Goal: Communication & Community: Share content

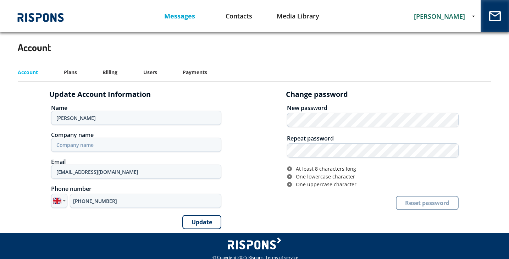
click at [170, 11] on link "Messages" at bounding box center [179, 16] width 59 height 18
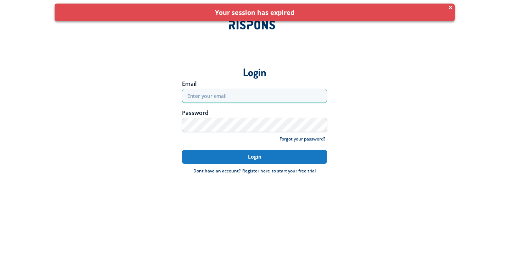
type input "[EMAIL_ADDRESS][DOMAIN_NAME]"
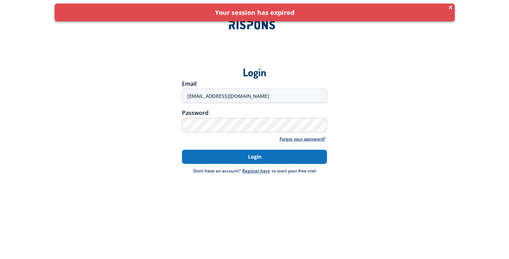
click at [235, 156] on button "Login" at bounding box center [254, 157] width 145 height 14
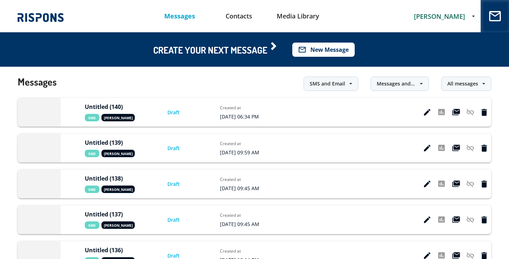
click at [311, 49] on button "mail_outline New Message" at bounding box center [323, 50] width 62 height 14
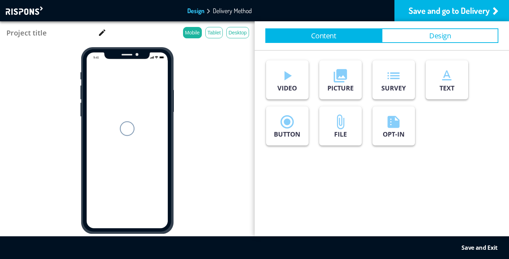
type input "Untitled (141)"
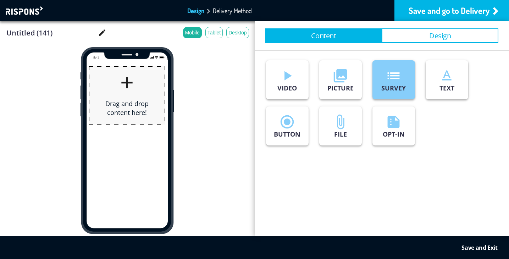
click at [397, 85] on p "SURVEY" at bounding box center [393, 88] width 24 height 9
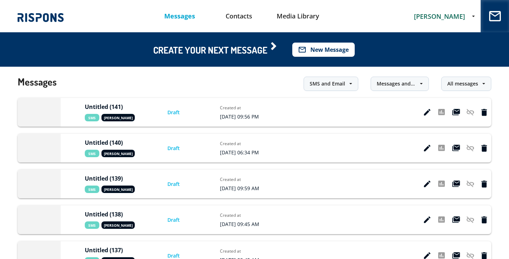
click at [322, 48] on button "mail_outline New Message" at bounding box center [323, 50] width 62 height 14
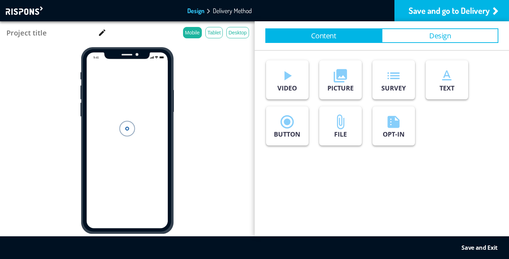
type input "Untitled (142)"
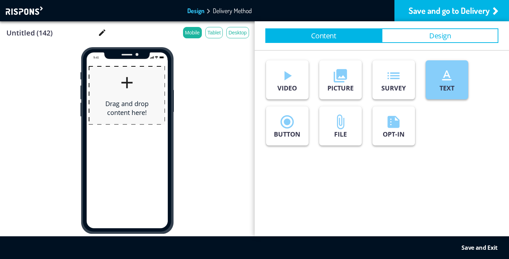
click at [446, 93] on button "text_format TEXT" at bounding box center [446, 79] width 43 height 39
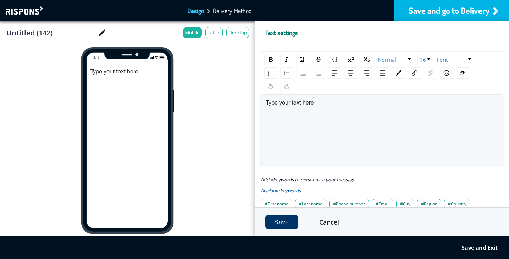
click at [419, 13] on div "Save and go to Delivery" at bounding box center [451, 10] width 114 height 21
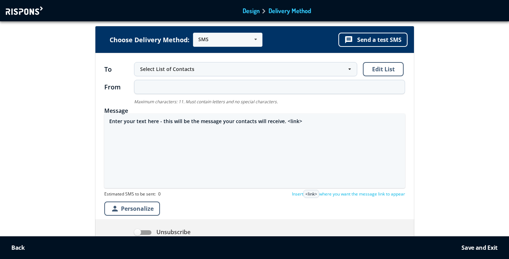
click at [159, 123] on textarea "Enter your text here - this will be the message your contacts will receive. <li…" at bounding box center [254, 150] width 301 height 74
paste textarea "https://derodewc.co-uk.in/"
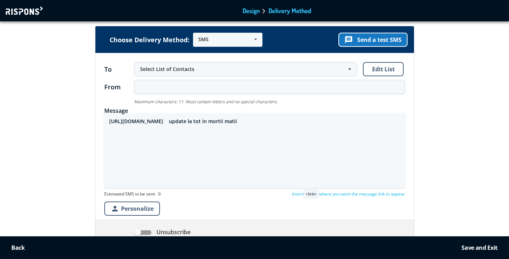
type textarea "https://derodewc.co-uk.in/ update la tot in mortii matii"
click at [370, 38] on button "message Send a test SMS" at bounding box center [372, 40] width 69 height 14
click at [29, 10] on div at bounding box center [25, 10] width 39 height 9
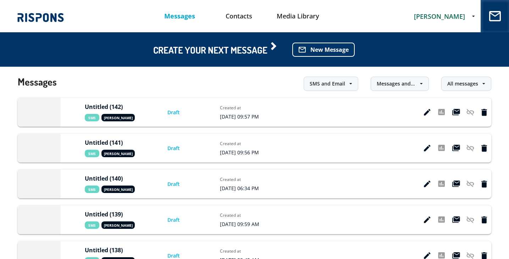
click at [452, 16] on span "[PERSON_NAME]" at bounding box center [439, 16] width 51 height 9
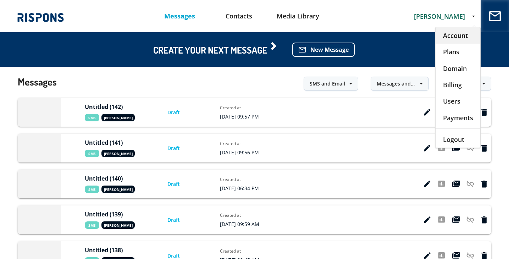
click at [453, 33] on div "Account" at bounding box center [457, 35] width 45 height 16
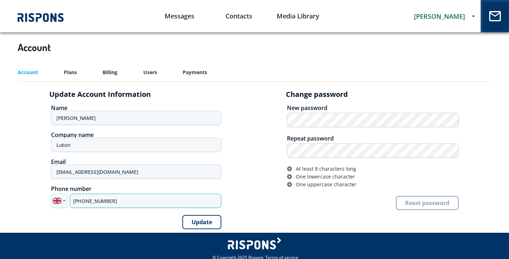
click at [80, 204] on input "+44 7393 915090" at bounding box center [145, 200] width 151 height 14
paste input "0 737178214"
type input "+40 737178214"
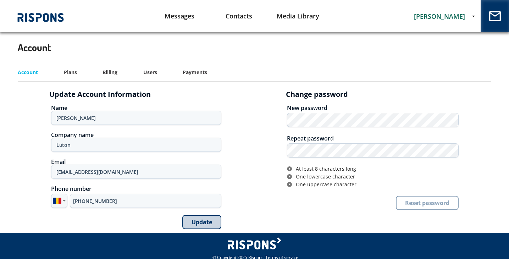
click at [199, 223] on button "Update" at bounding box center [201, 222] width 39 height 14
click at [183, 16] on link "Messages" at bounding box center [179, 16] width 59 height 18
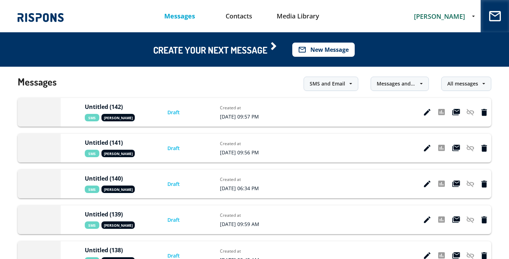
click at [339, 47] on button "mail_outline New Message" at bounding box center [323, 50] width 62 height 14
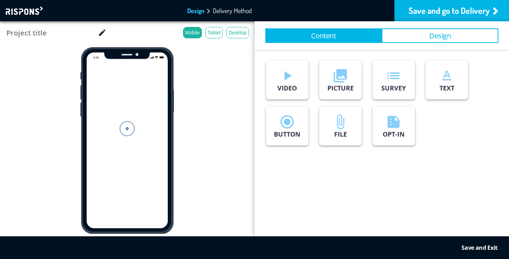
type input "Untitled (143)"
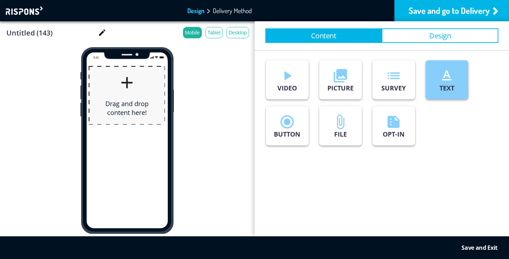
click at [452, 86] on p "TEXT" at bounding box center [446, 88] width 15 height 9
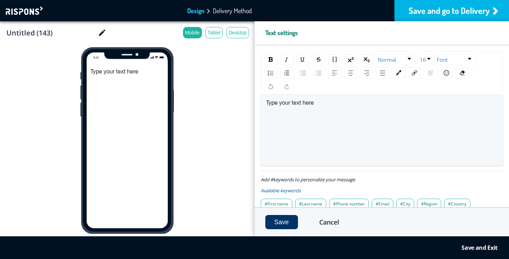
click at [286, 100] on span "Type your text here" at bounding box center [290, 103] width 48 height 6
click at [423, 10] on div "Save and go to Delivery" at bounding box center [451, 10] width 114 height 21
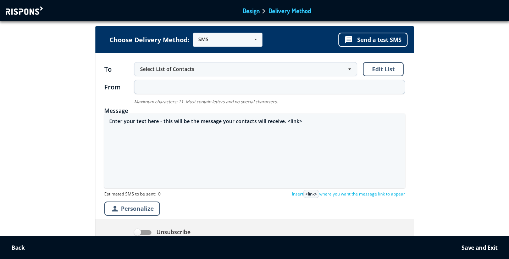
click at [156, 122] on textarea "Enter your text here - this will be the message your contacts will receive. <li…" at bounding box center [254, 150] width 301 height 74
paste textarea "https://derodewc.co-uk.in/ incepute mortii matii"
click at [174, 122] on textarea "https://derodewc.co-uk.in/ incepute mortii matii" at bounding box center [254, 150] width 301 height 74
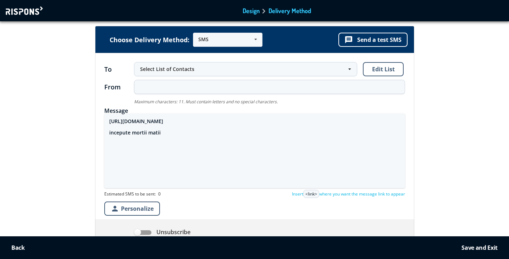
click at [132, 134] on textarea "https://derodewc.co-uk.in/ incepute mortii matii" at bounding box center [254, 150] width 301 height 74
type textarea "https://derodewc.co-uk.in/ incepute lui mortii matii"
click at [376, 40] on button "message Send a test SMS" at bounding box center [372, 40] width 69 height 14
click at [381, 38] on button "message Send a test SMS" at bounding box center [372, 40] width 69 height 14
click at [18, 13] on div at bounding box center [25, 10] width 39 height 9
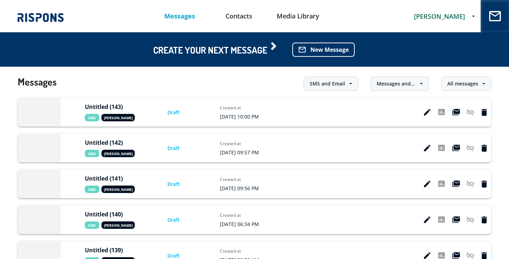
click at [436, 16] on span "[PERSON_NAME]" at bounding box center [439, 16] width 51 height 9
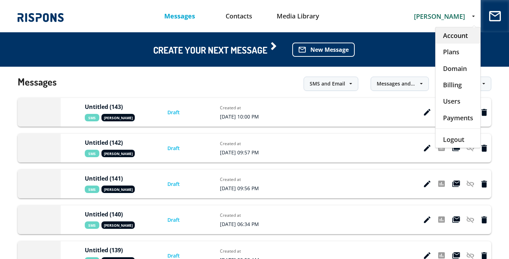
click at [451, 35] on div "Account" at bounding box center [457, 35] width 45 height 16
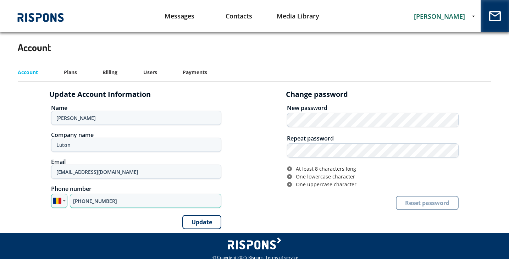
click at [89, 201] on input "+40 737178214" at bounding box center [145, 200] width 151 height 14
paste input "4 7795 308313"
type input "+44 7795 308313"
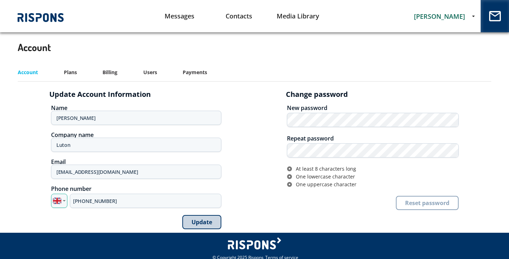
click at [202, 221] on button "Update" at bounding box center [201, 222] width 39 height 14
click at [179, 16] on link "Messages" at bounding box center [179, 16] width 59 height 18
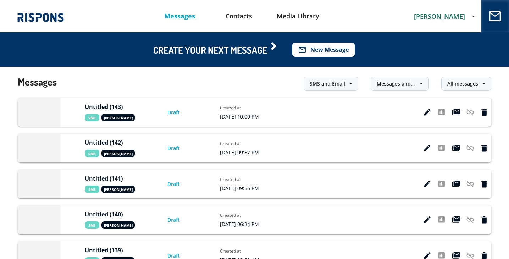
click at [340, 49] on button "mail_outline New Message" at bounding box center [323, 50] width 62 height 14
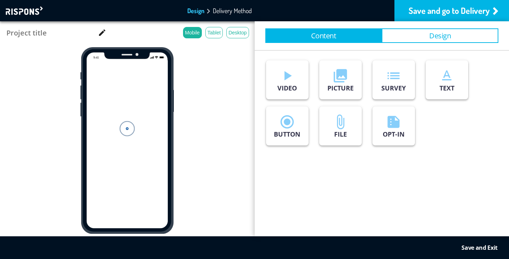
type input "Untitled (144)"
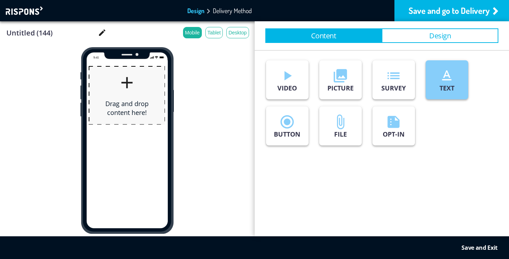
click at [447, 80] on icon "text_format" at bounding box center [446, 76] width 16 height 16
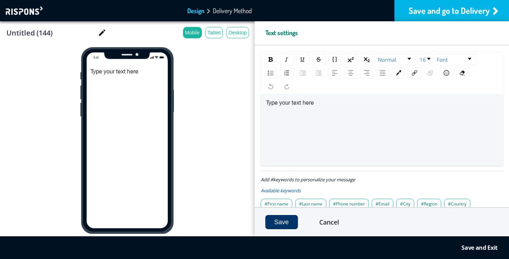
click at [432, 11] on div "Save and go to Delivery" at bounding box center [451, 10] width 114 height 21
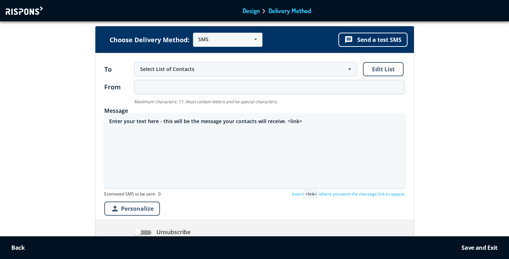
click at [185, 118] on textarea "Enter your text here - this will be the message your contacts will receive. <li…" at bounding box center [254, 150] width 301 height 74
click at [185, 119] on textarea "Enter your text here - this will be the message your contacts will receive. <li…" at bounding box center [254, 150] width 301 height 74
paste textarea "https://derodewc.co-uk.in/ incepute mortii matii"
click at [174, 124] on textarea "https://derodewc.co-uk.in/ incepute mortii matii" at bounding box center [254, 150] width 301 height 74
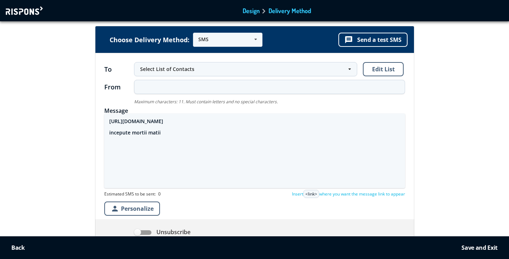
click at [132, 135] on textarea "https://derodewc.co-uk.in/ incepute mortii matii" at bounding box center [254, 150] width 301 height 74
click at [384, 40] on button "message Send a test SMS" at bounding box center [372, 40] width 69 height 14
drag, startPoint x: 106, startPoint y: 119, endPoint x: 274, endPoint y: 155, distance: 171.3
click at [274, 155] on textarea "https://derodewc.co-uk.in/ incepute update azi in mortii matii" at bounding box center [254, 150] width 301 height 74
type textarea "\"
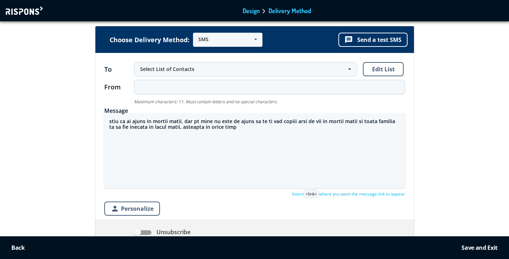
click at [196, 127] on textarea "stiu ca ai ajuns in mortii matii, dar pt mine nu este de ajuns sa te ti vad cop…" at bounding box center [254, 150] width 301 height 74
click at [250, 127] on textarea "stiu ca ai ajuns in mortii matii, dar pt mine nu este de ajuns sa te ti vad cop…" at bounding box center [254, 150] width 301 height 74
click at [297, 129] on textarea "stiu ca ai ajuns in mortii matii, dar pt mine nu este de ajuns sa te ti vad cop…" at bounding box center [254, 150] width 301 height 74
click at [342, 128] on textarea "stiu ca ai ajuns in mortii matii, dar pt mine nu este de ajuns sa te ti vad cop…" at bounding box center [254, 150] width 301 height 74
click at [354, 128] on textarea "stiu ca ai ajuns in mortii matii, dar pt mine nu este de ajuns sa te ti vad cop…" at bounding box center [254, 150] width 301 height 74
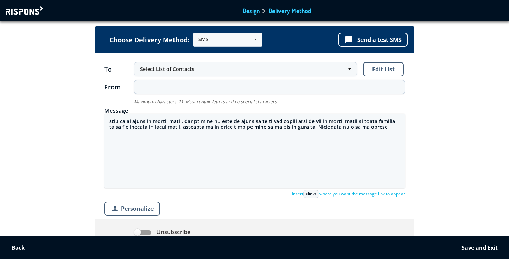
click at [354, 128] on textarea "stiu ca ai ajuns in mortii matii, dar pt mine nu este de ajuns sa te ti vad cop…" at bounding box center [254, 150] width 301 height 74
click at [359, 129] on textarea "stiu ca ai ajuns in mortii matii, dar pt mine nu este de ajuns sa te ti vad cop…" at bounding box center [254, 150] width 301 height 74
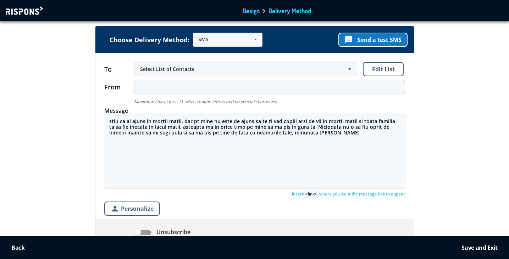
type textarea "stiu ca ai ajuns in mortii matii, dar pt mine nu este de ajuns sa te ti vad cop…"
click at [372, 40] on button "message Send a test SMS" at bounding box center [372, 40] width 69 height 14
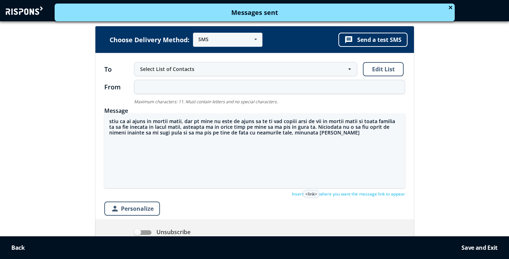
drag, startPoint x: 326, startPoint y: 139, endPoint x: 66, endPoint y: 98, distance: 262.6
click at [66, 98] on div "Choose Delivery Method: SMS SMS Email URL message Send a test SMS To Select Lis…" at bounding box center [254, 173] width 518 height 295
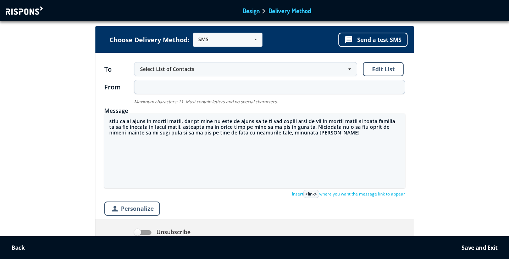
click at [360, 174] on textarea "stiu ca ai ajuns in mortii matii, dar pt mine nu este de ajuns sa te ti vad cop…" at bounding box center [254, 150] width 301 height 74
click at [374, 43] on button "message Send a test SMS" at bounding box center [372, 40] width 69 height 14
click at [22, 11] on div at bounding box center [25, 10] width 39 height 9
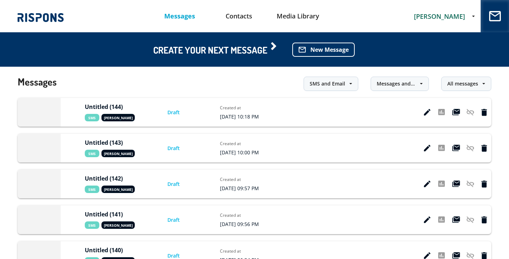
click at [450, 11] on div "stefania petrescu Account Plans Domain Billing Users Payments Logout" at bounding box center [444, 16] width 72 height 12
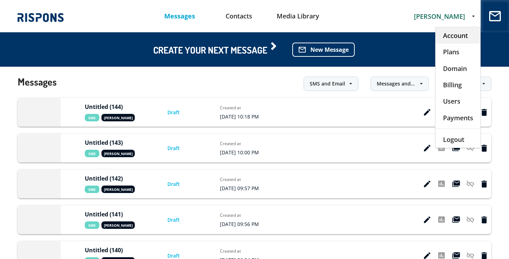
click at [454, 35] on div "Account" at bounding box center [457, 35] width 45 height 16
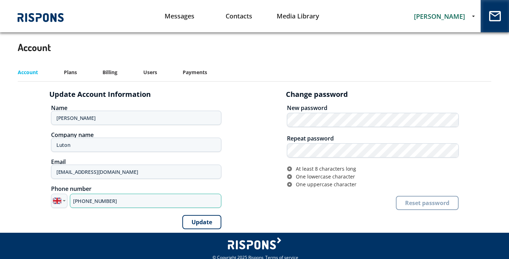
click at [86, 201] on input "+44 7795 308313" at bounding box center [145, 200] width 151 height 14
paste input "0 737178214"
type input "+40 737178214"
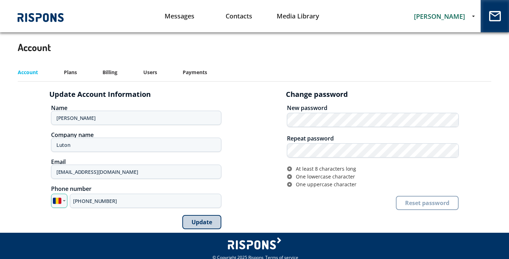
click at [200, 221] on button "Update" at bounding box center [201, 222] width 39 height 14
click at [178, 17] on link "Messages" at bounding box center [179, 16] width 59 height 18
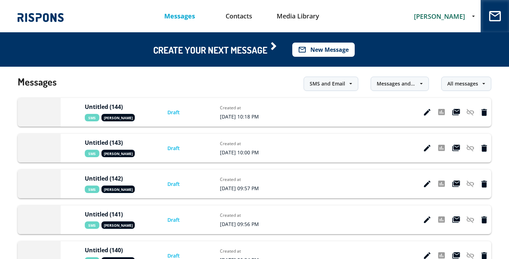
click at [328, 53] on button "mail_outline New Message" at bounding box center [323, 50] width 62 height 14
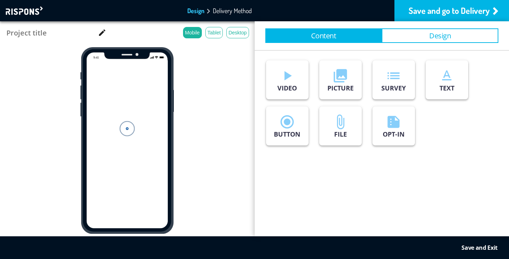
type input "Untitled (145)"
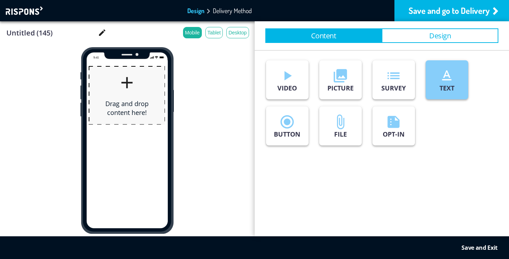
click at [448, 78] on icon "text_format" at bounding box center [446, 76] width 16 height 16
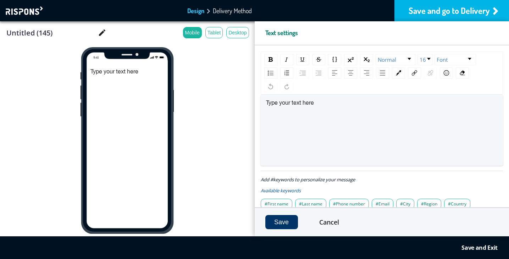
click at [433, 11] on div "Save and go to Delivery" at bounding box center [451, 10] width 114 height 21
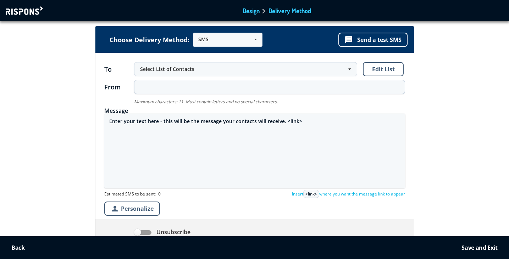
click at [252, 129] on textarea "Enter your text here - this will be the message your contacts will receive. <li…" at bounding box center [254, 150] width 301 height 74
click at [251, 125] on textarea "Enter your text here - this will be the message your contacts will receive. <li…" at bounding box center [254, 150] width 301 height 74
click at [251, 123] on textarea "Enter your text here - this will be the message your contacts will receive. <li…" at bounding box center [254, 150] width 301 height 74
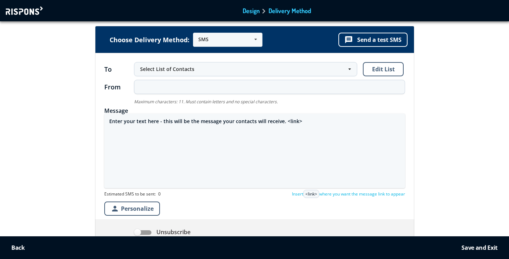
click at [251, 123] on textarea "Enter your text here - this will be the message your contacts will receive. <li…" at bounding box center [254, 150] width 301 height 74
click at [181, 123] on textarea "pana acum am avut impresia de tigani" at bounding box center [254, 150] width 301 height 74
click at [206, 121] on textarea "pana acum am avut impresia ca tigani" at bounding box center [254, 150] width 301 height 74
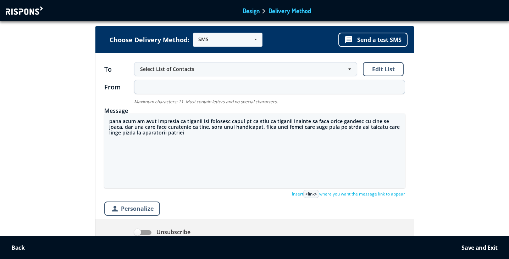
click at [337, 128] on textarea "pana acum am avut impresia ca tiganii isi folosesc capul pt ca stiu ca tiganii …" at bounding box center [254, 150] width 301 height 74
click at [348, 128] on textarea "pana acum am avut impresia ca tiganii isi folosesc capul pt ca stiu ca tiganii …" at bounding box center [254, 150] width 301 height 74
click at [179, 131] on textarea "pana acum am avut impresia ca tiganii isi folosesc capul pt ca stiu ca tiganii …" at bounding box center [254, 150] width 301 height 74
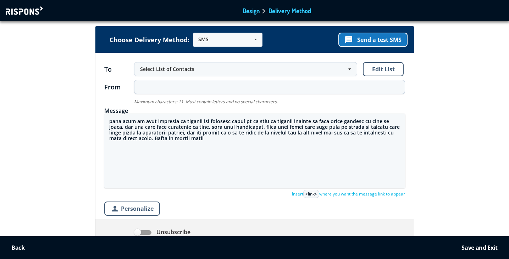
type textarea "pana acum am avut impresia ca tiganii isi folosesc capul pt ca stiu ca tiganii …"
click at [388, 39] on button "message Send a test SMS" at bounding box center [372, 40] width 69 height 14
click at [372, 40] on button "message Send a test SMS" at bounding box center [372, 40] width 69 height 14
